Goal: Information Seeking & Learning: Learn about a topic

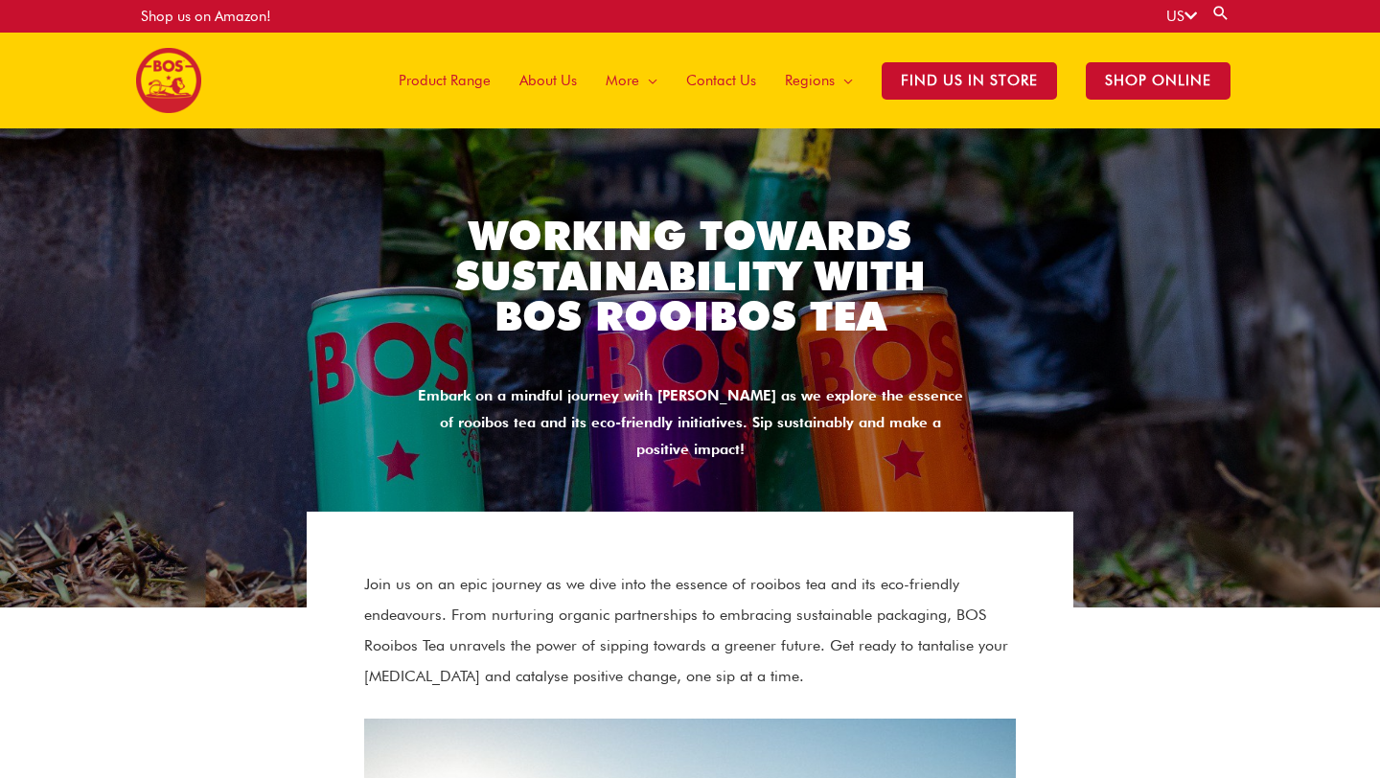
click at [550, 80] on span "About Us" at bounding box center [547, 80] width 57 height 57
click at [570, 83] on span "About Us" at bounding box center [547, 80] width 57 height 57
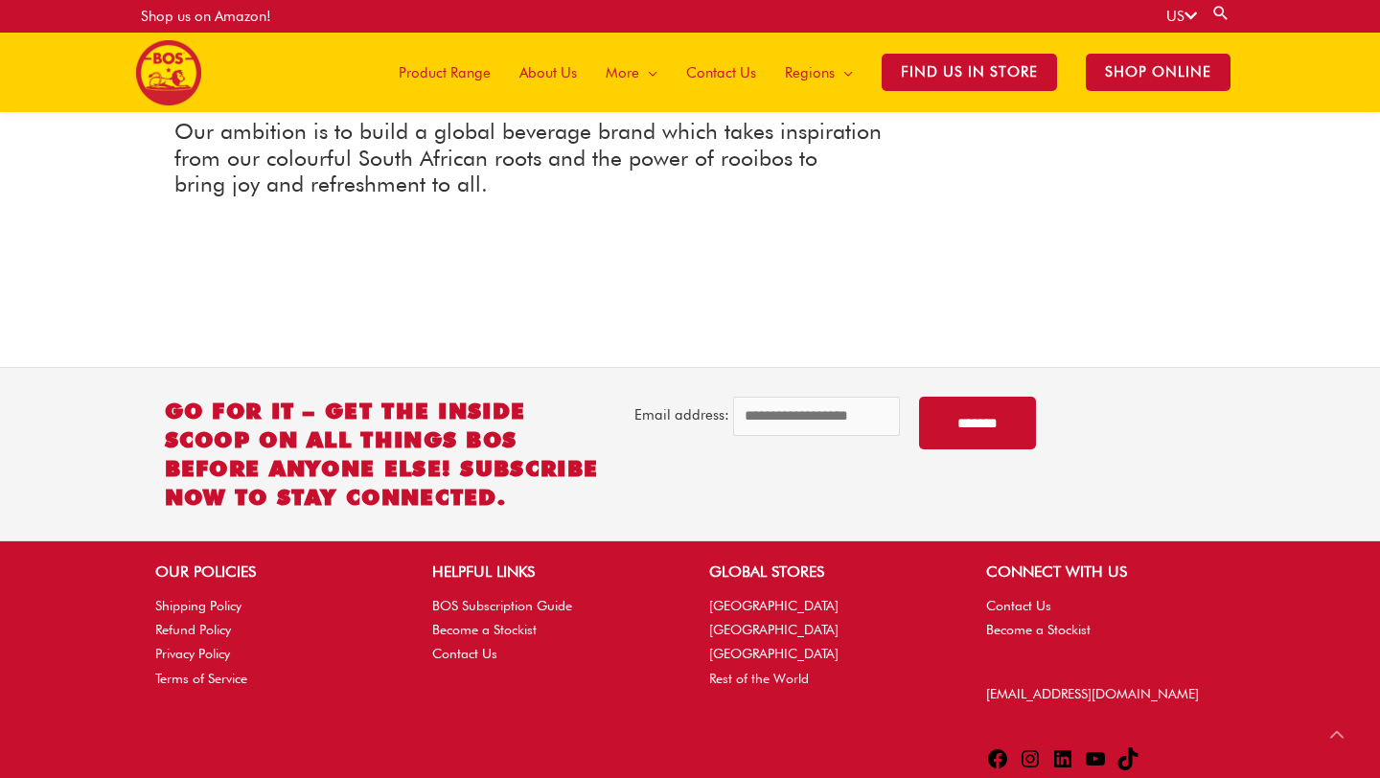
scroll to position [2528, 0]
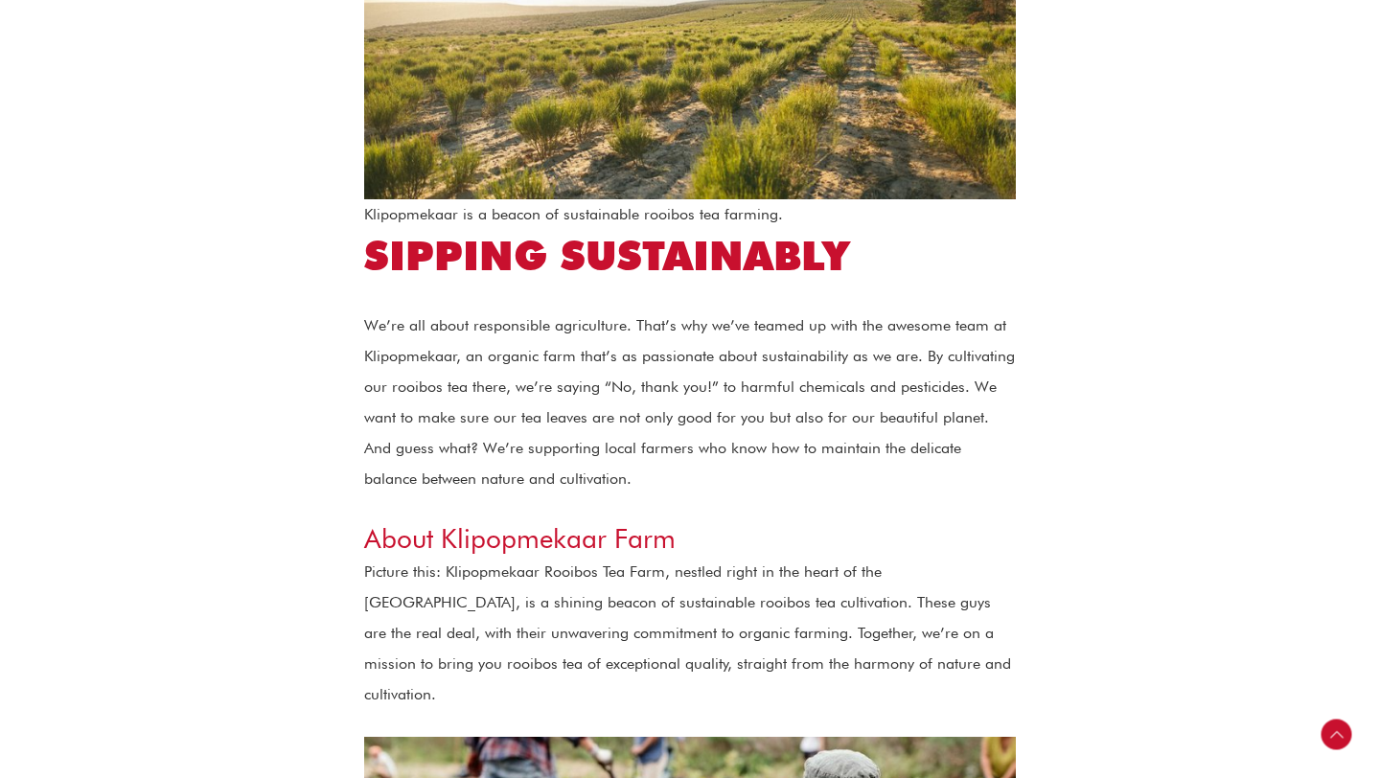
scroll to position [910, 0]
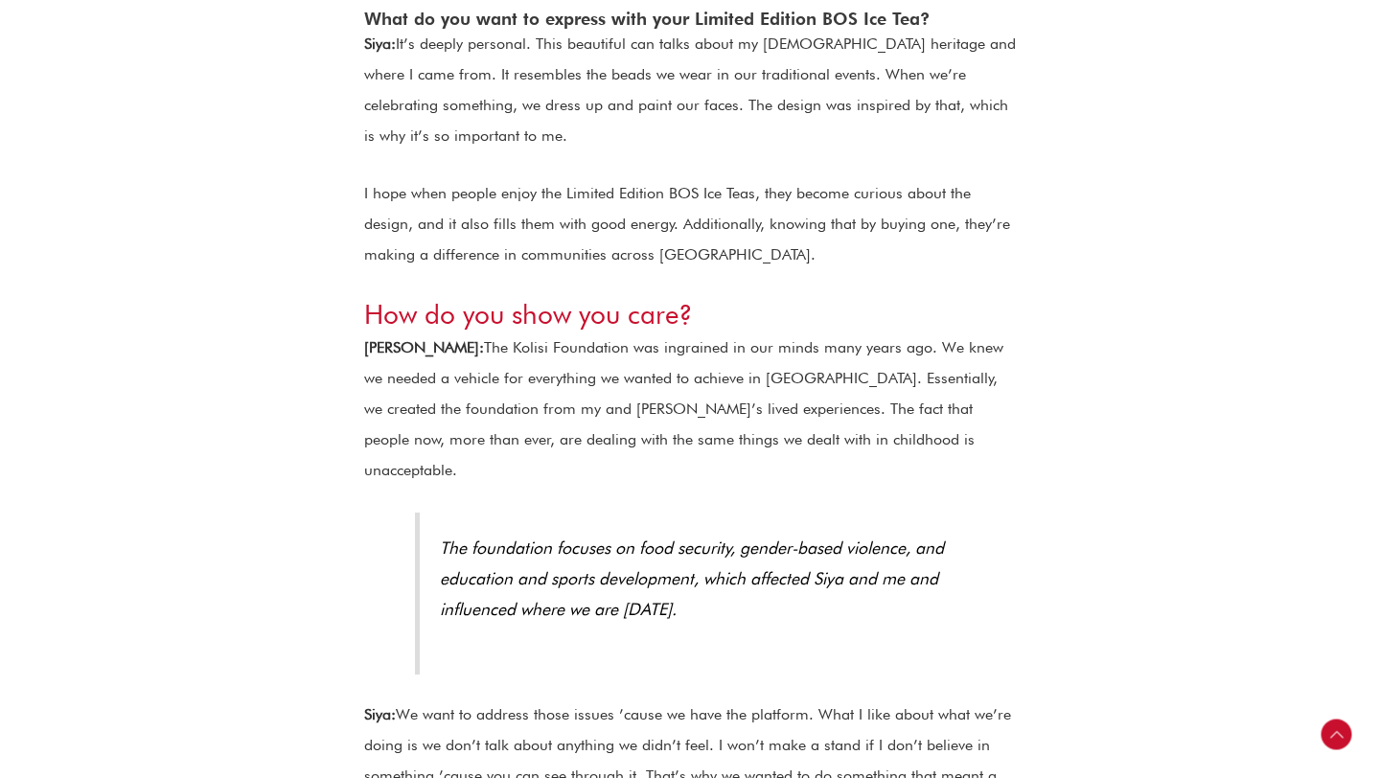
scroll to position [4009, 0]
